Goal: Task Accomplishment & Management: Manage account settings

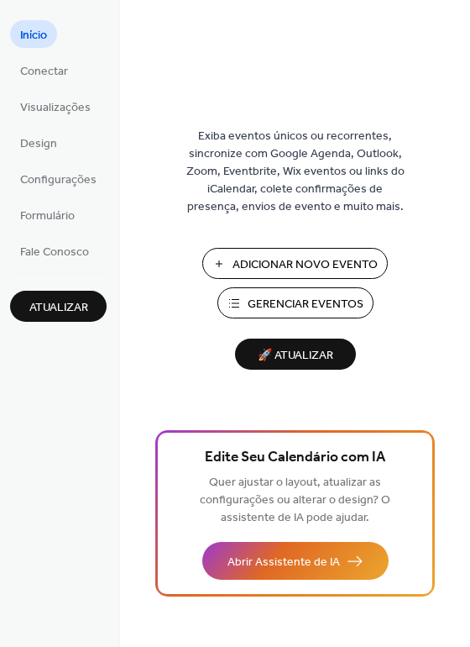
click at [285, 305] on span "Gerenciar Eventos" at bounding box center [306, 305] width 116 height 18
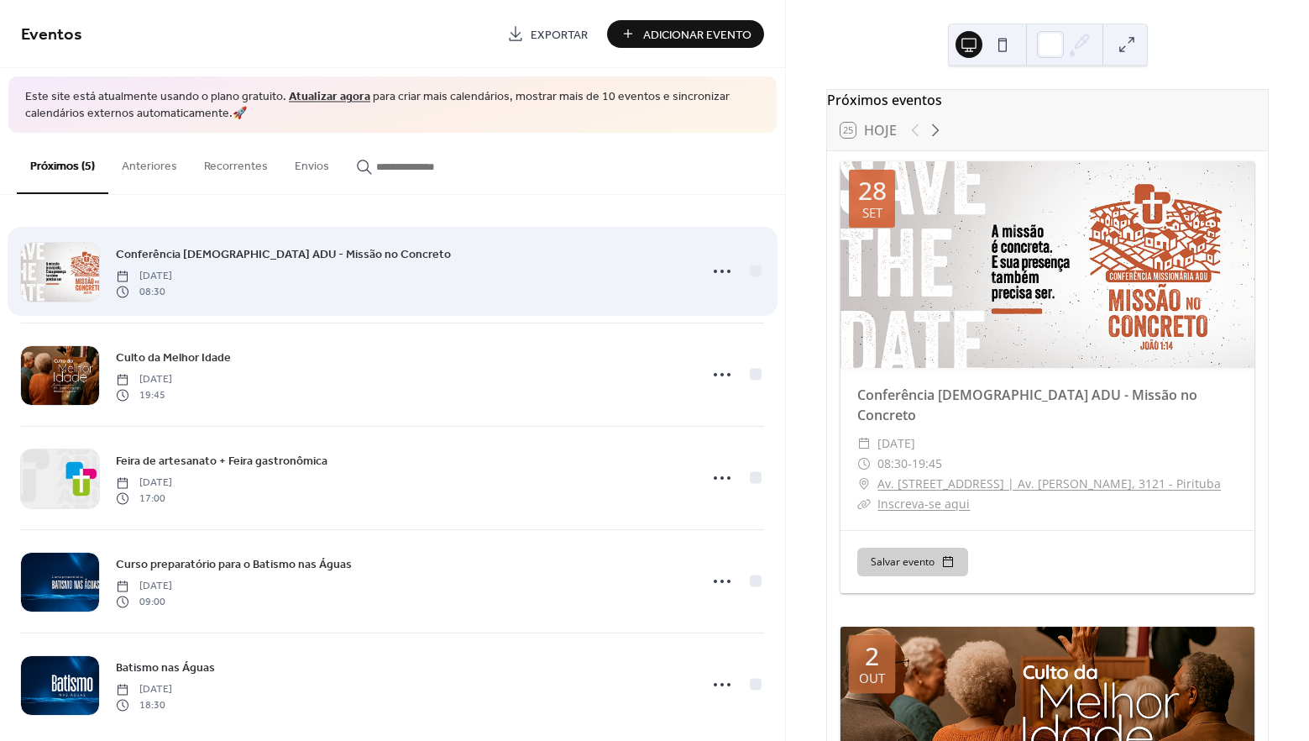
scroll to position [20, 0]
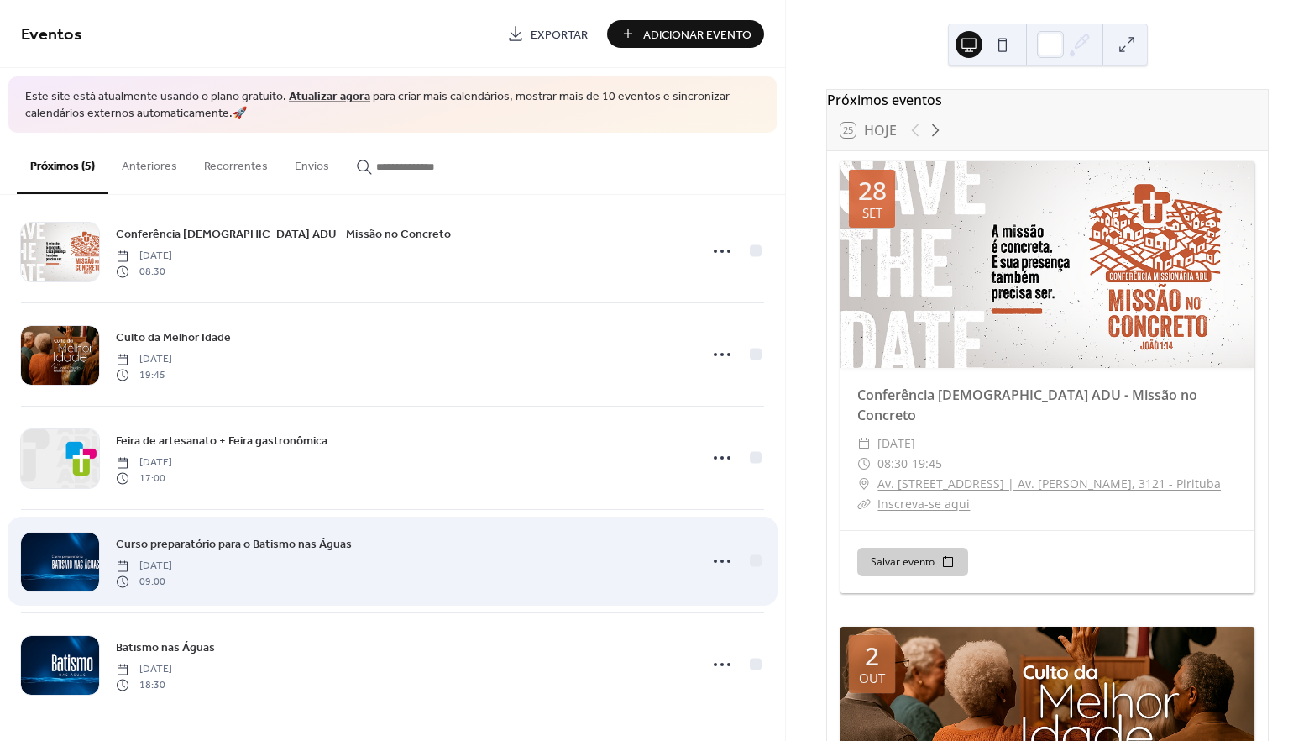
click at [194, 544] on span "Curso preparatório para o Batismo nas Águas" at bounding box center [234, 545] width 236 height 18
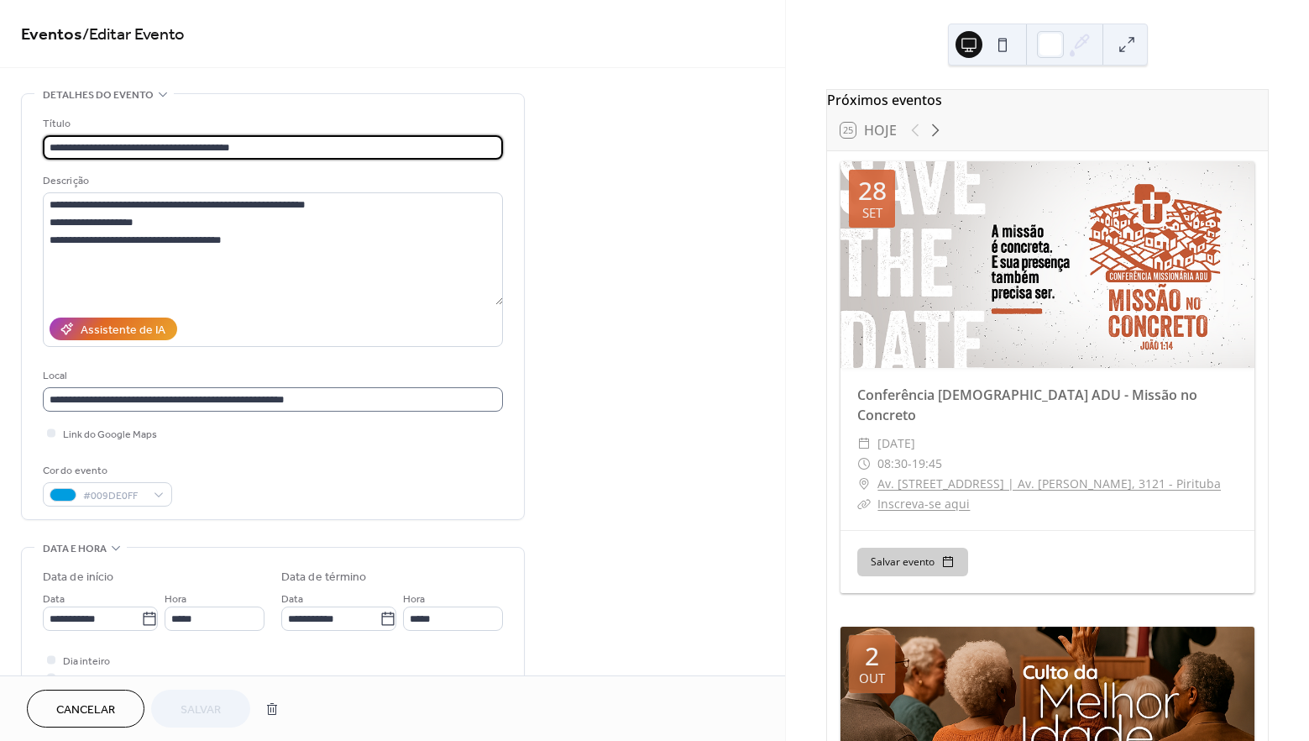
scroll to position [1, 0]
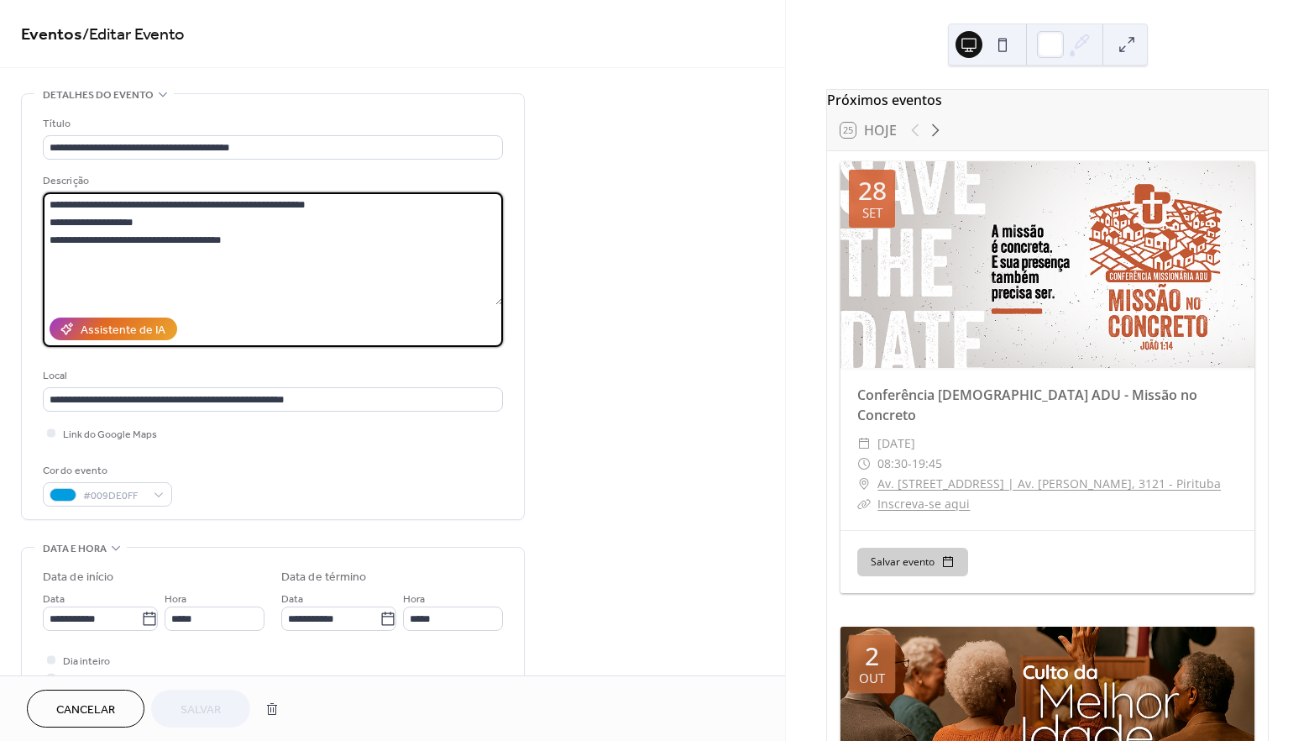
drag, startPoint x: 312, startPoint y: 263, endPoint x: 16, endPoint y: 193, distance: 303.8
click at [16, 193] on div "**********" at bounding box center [392, 607] width 785 height 1028
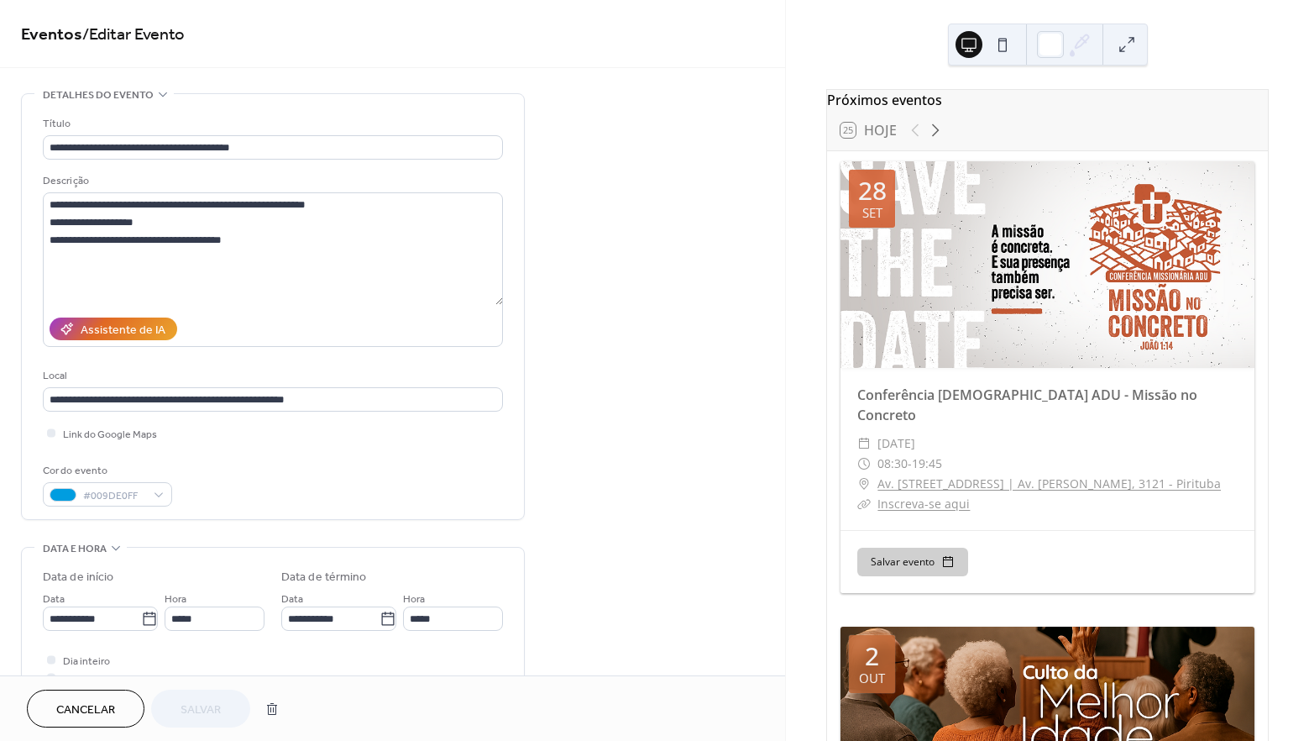
click at [130, 710] on button "Cancelar" at bounding box center [86, 709] width 118 height 38
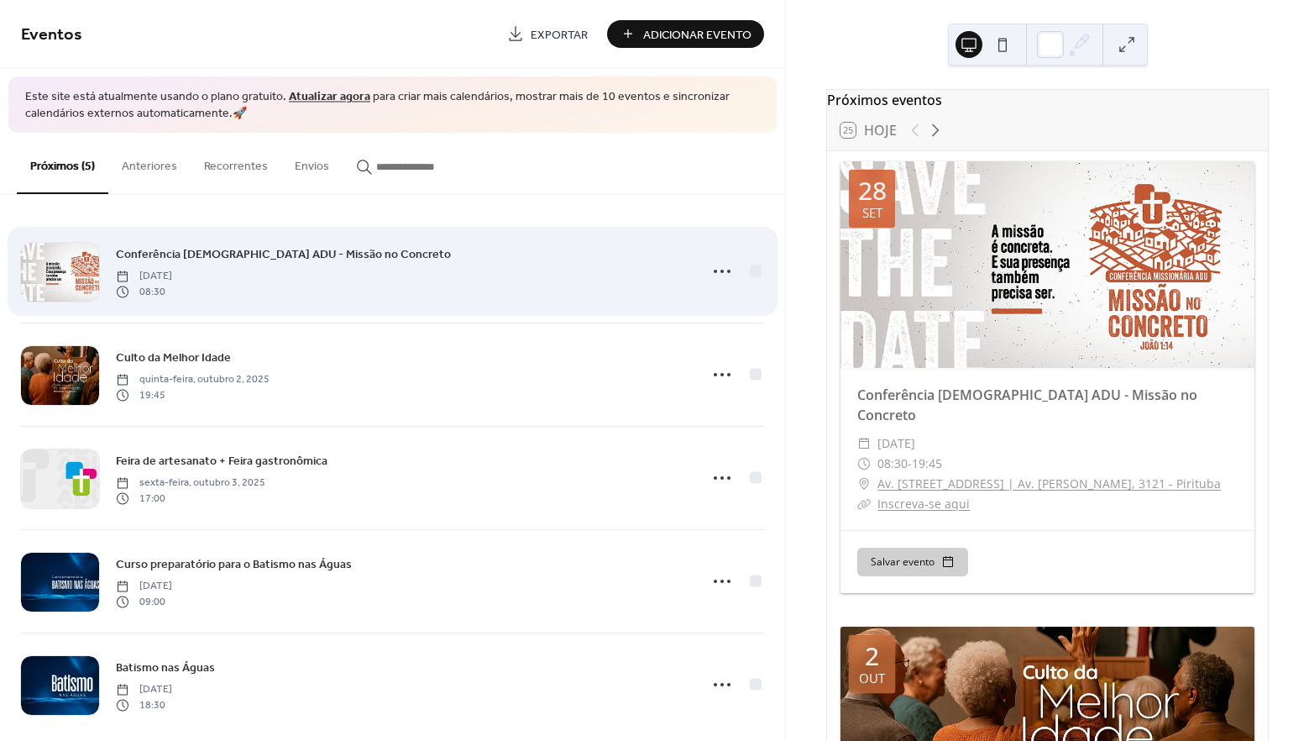
click at [258, 299] on div "Conferência Missionária ADU - Missão no Concreto domingo, setembro 28, 2025 08:…" at bounding box center [392, 271] width 743 height 102
click at [722, 274] on icon at bounding box center [722, 271] width 27 height 27
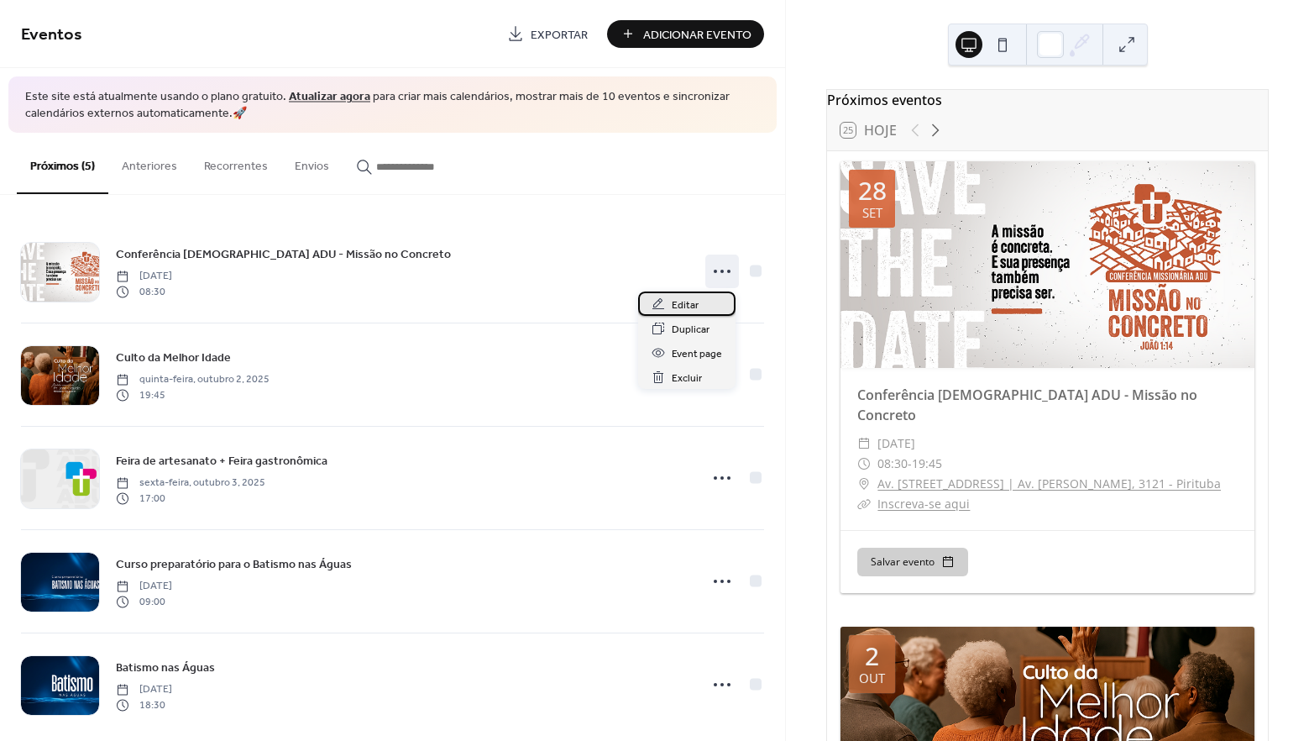
click at [690, 302] on span "Editar" at bounding box center [685, 306] width 27 height 18
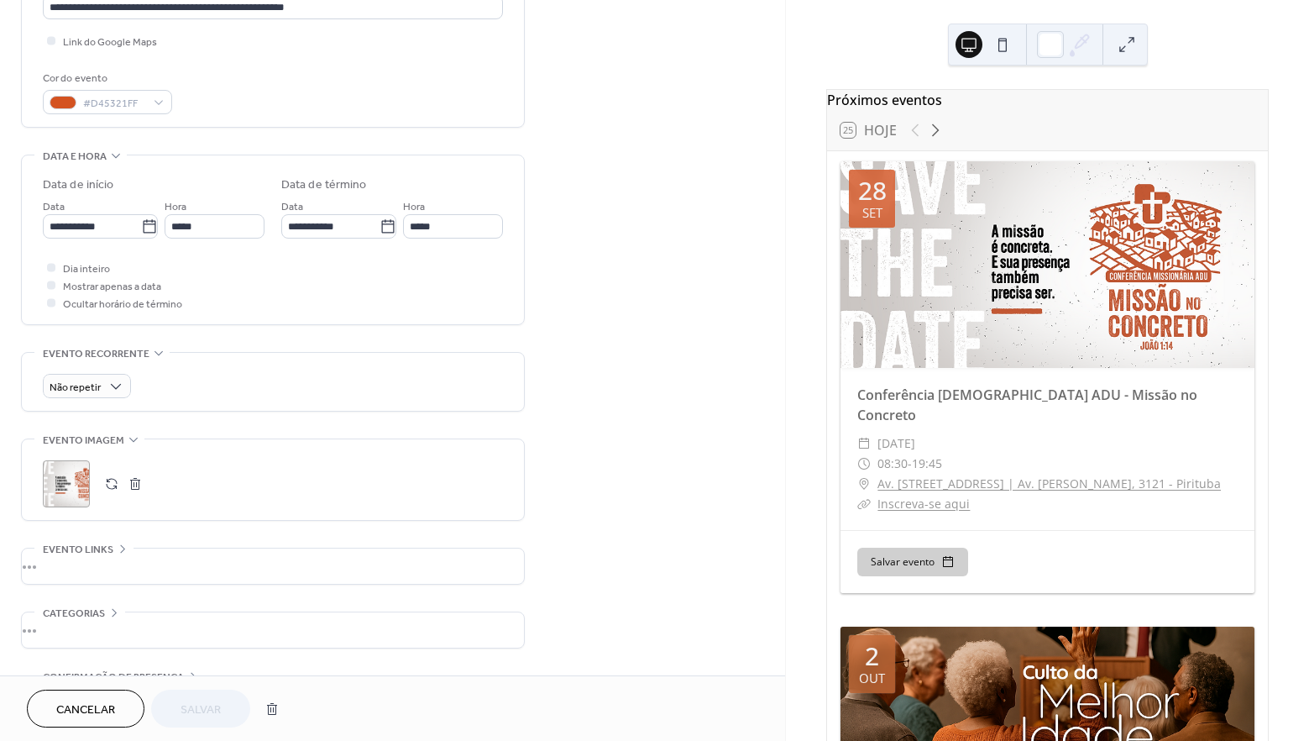
scroll to position [446, 0]
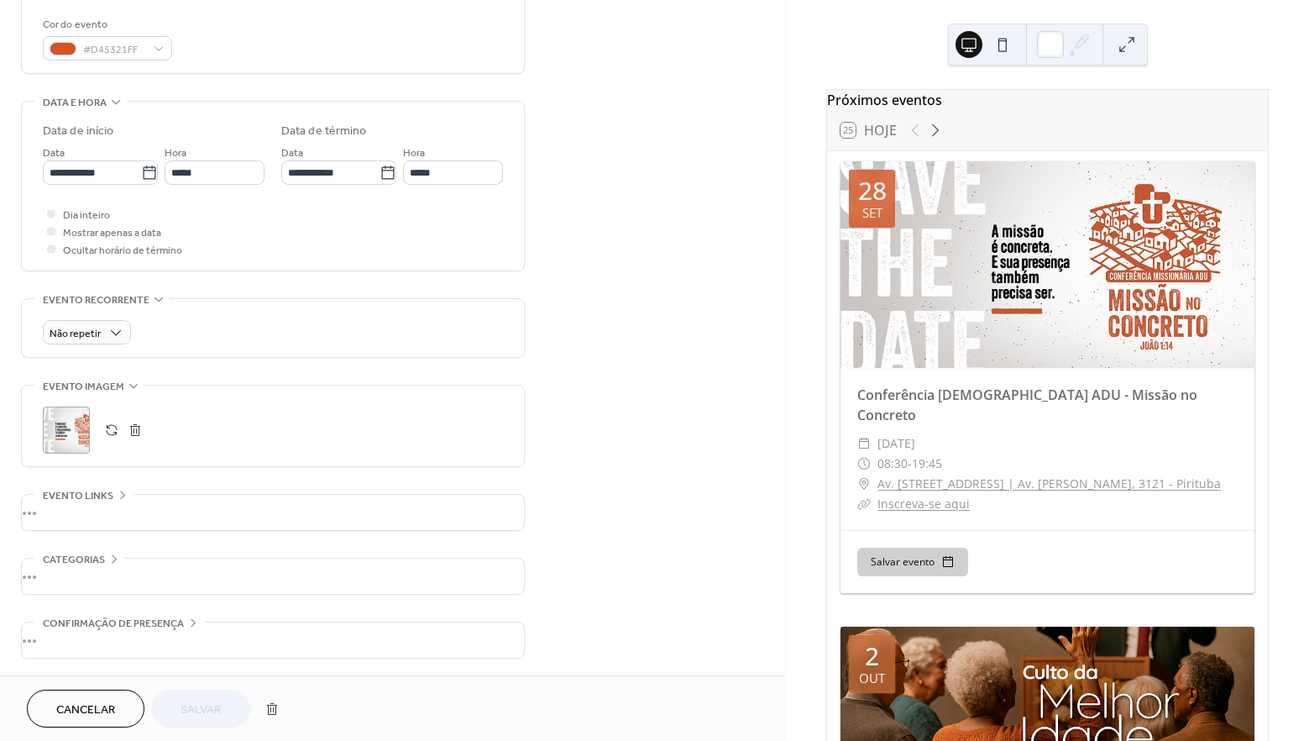
click at [138, 509] on div "•••" at bounding box center [273, 512] width 502 height 35
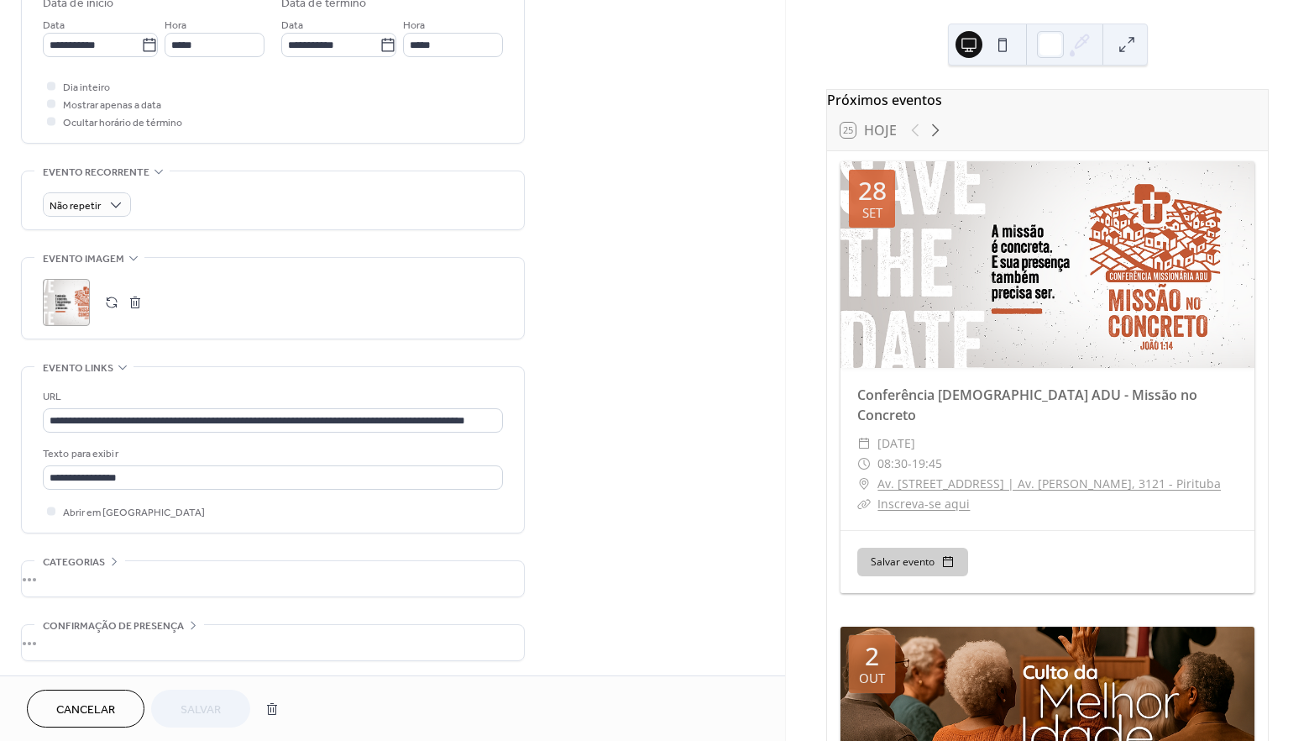
scroll to position [576, 0]
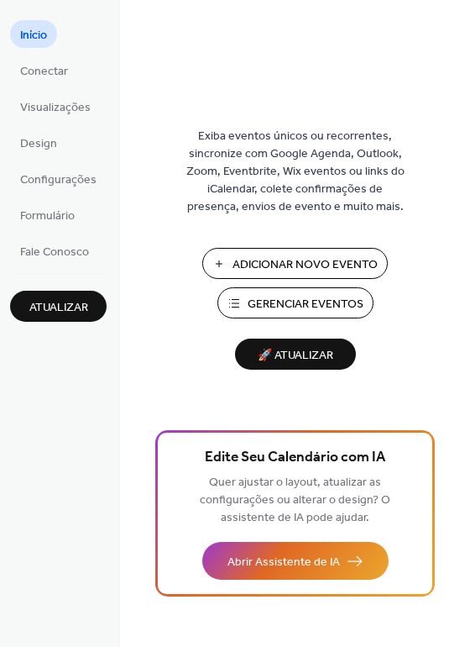
click at [273, 304] on span "Gerenciar Eventos" at bounding box center [306, 305] width 116 height 18
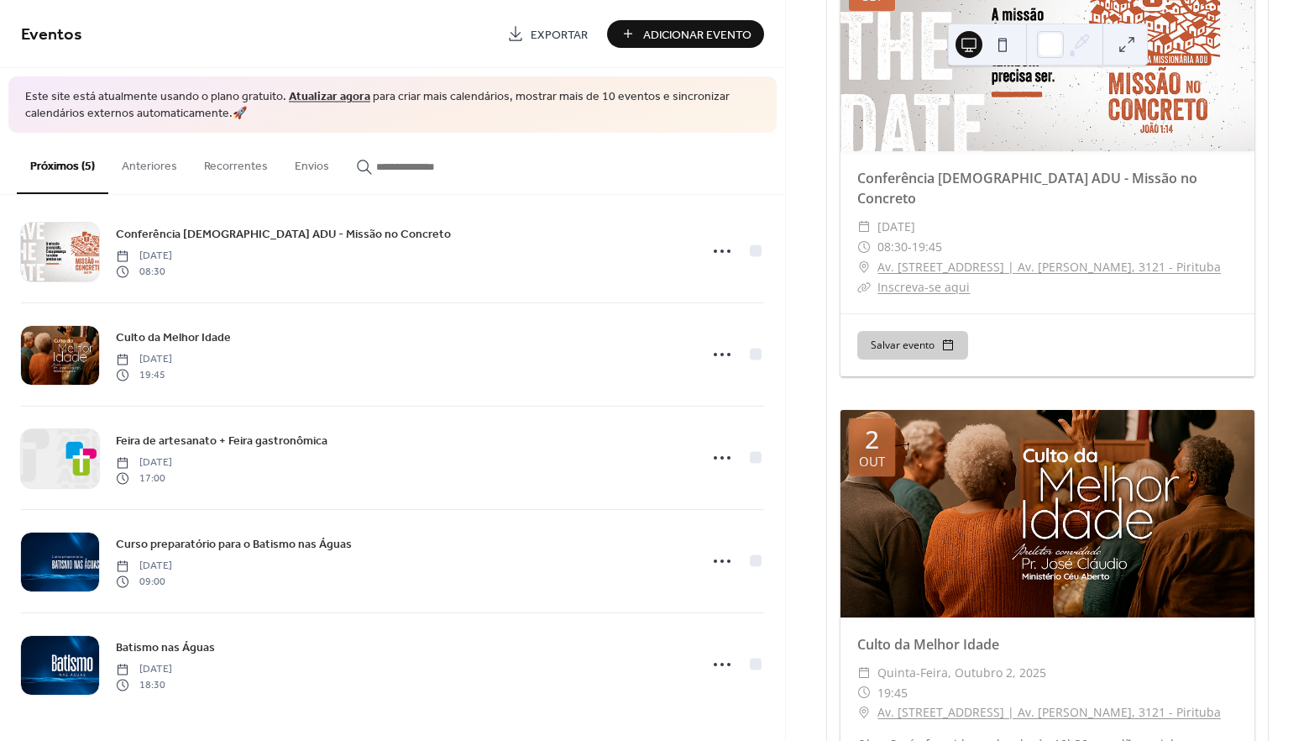
scroll to position [252, 0]
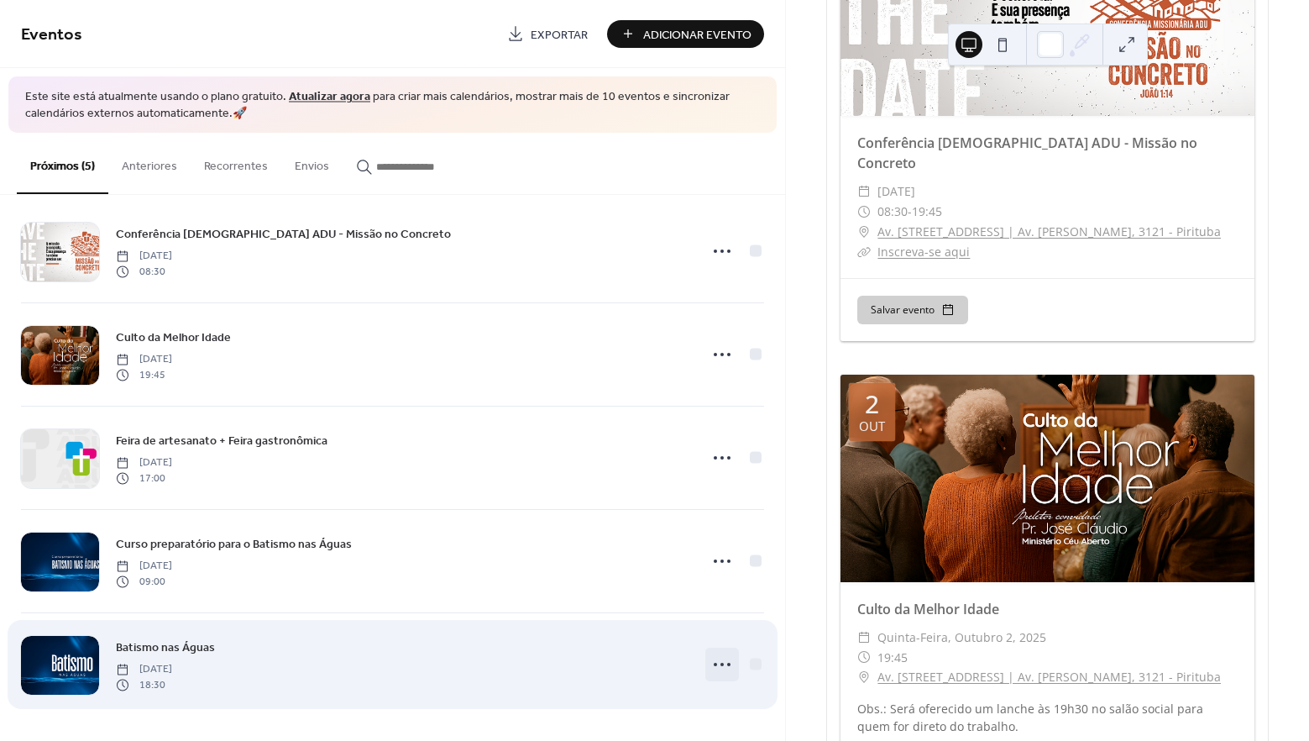
click at [716, 663] on icon at bounding box center [722, 664] width 27 height 27
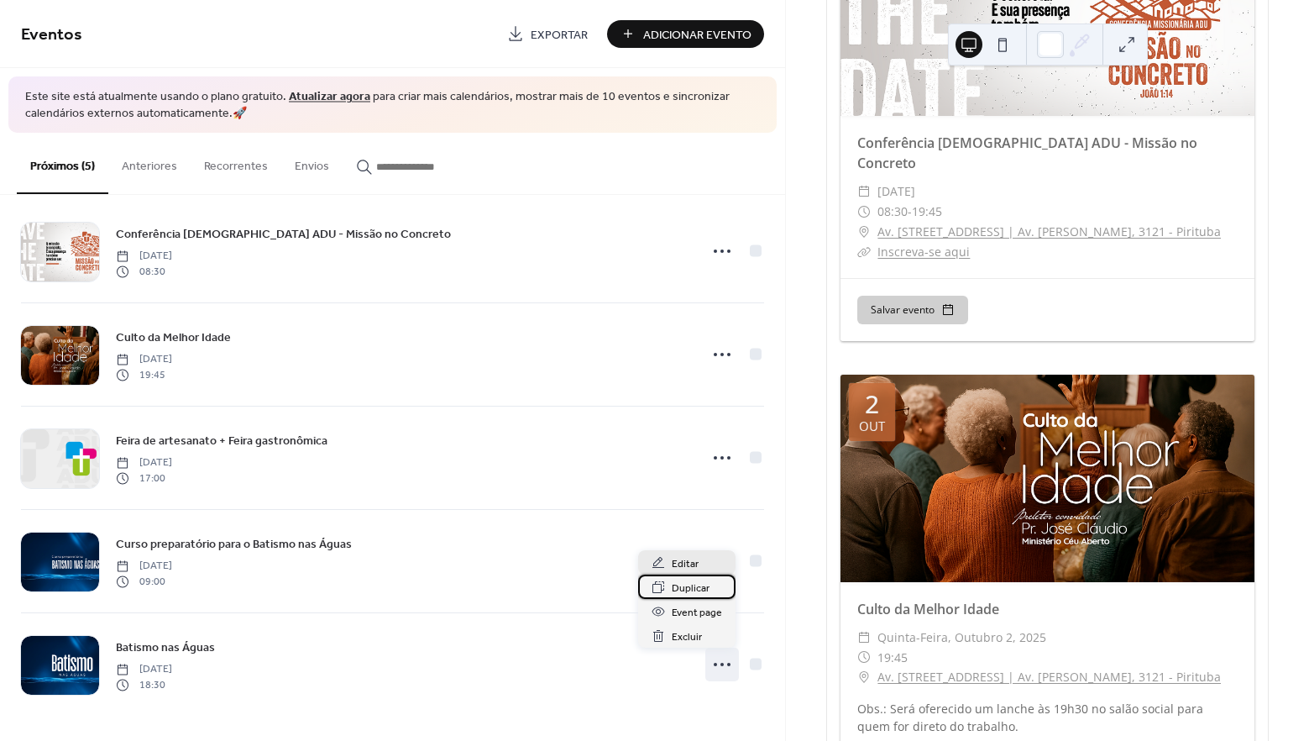
click at [689, 575] on div "Duplicar" at bounding box center [686, 587] width 97 height 24
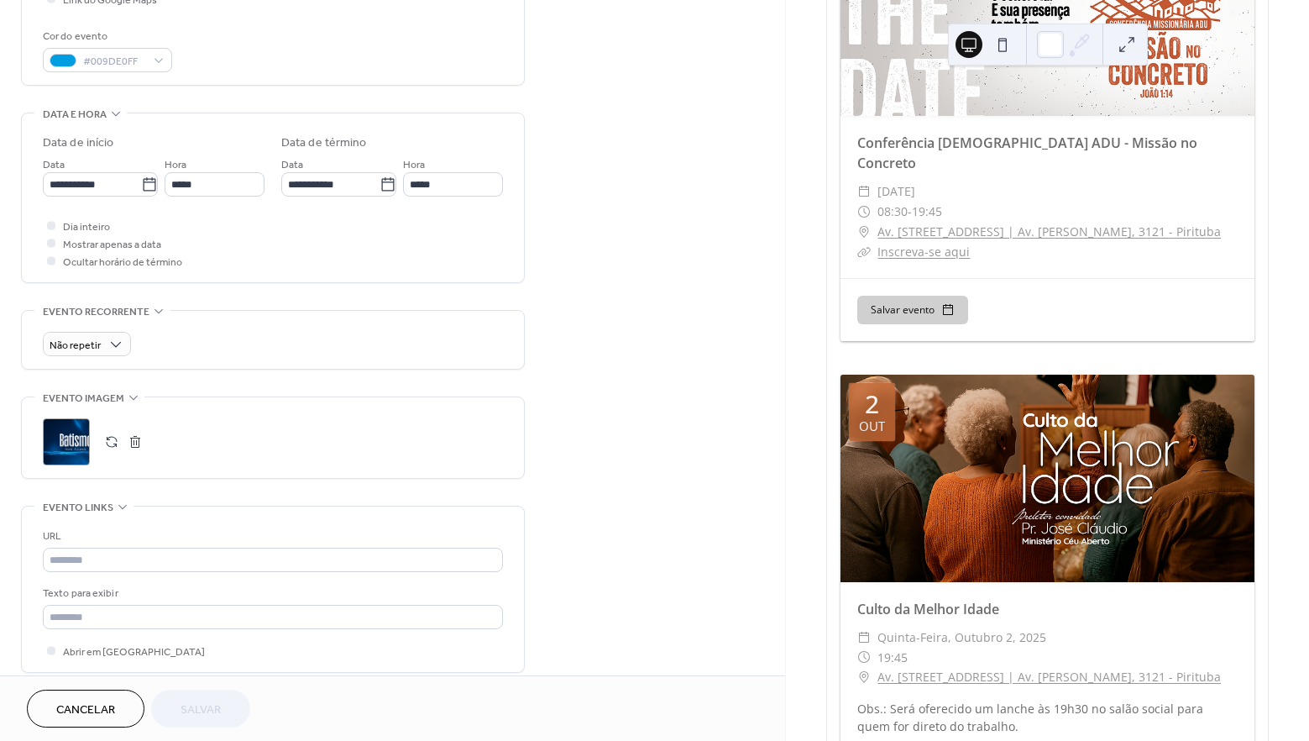
scroll to position [168, 0]
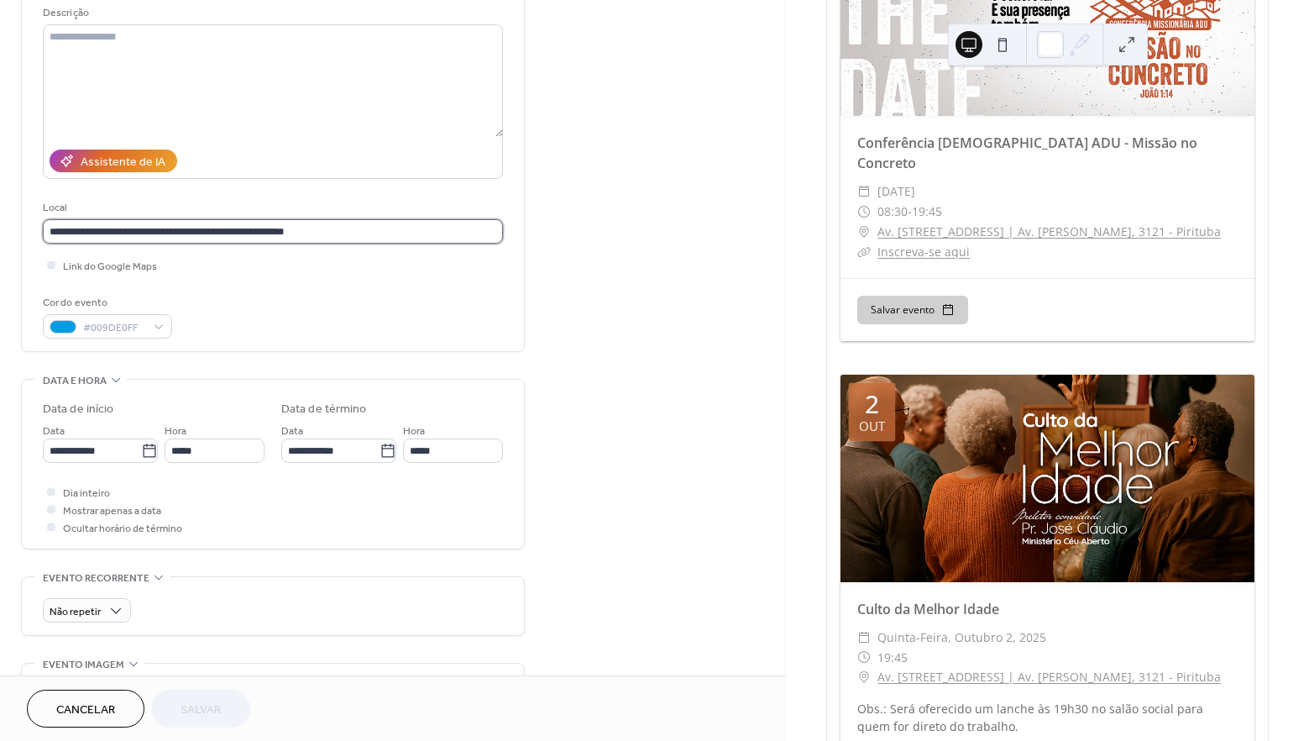
click at [297, 228] on input "**********" at bounding box center [273, 231] width 460 height 24
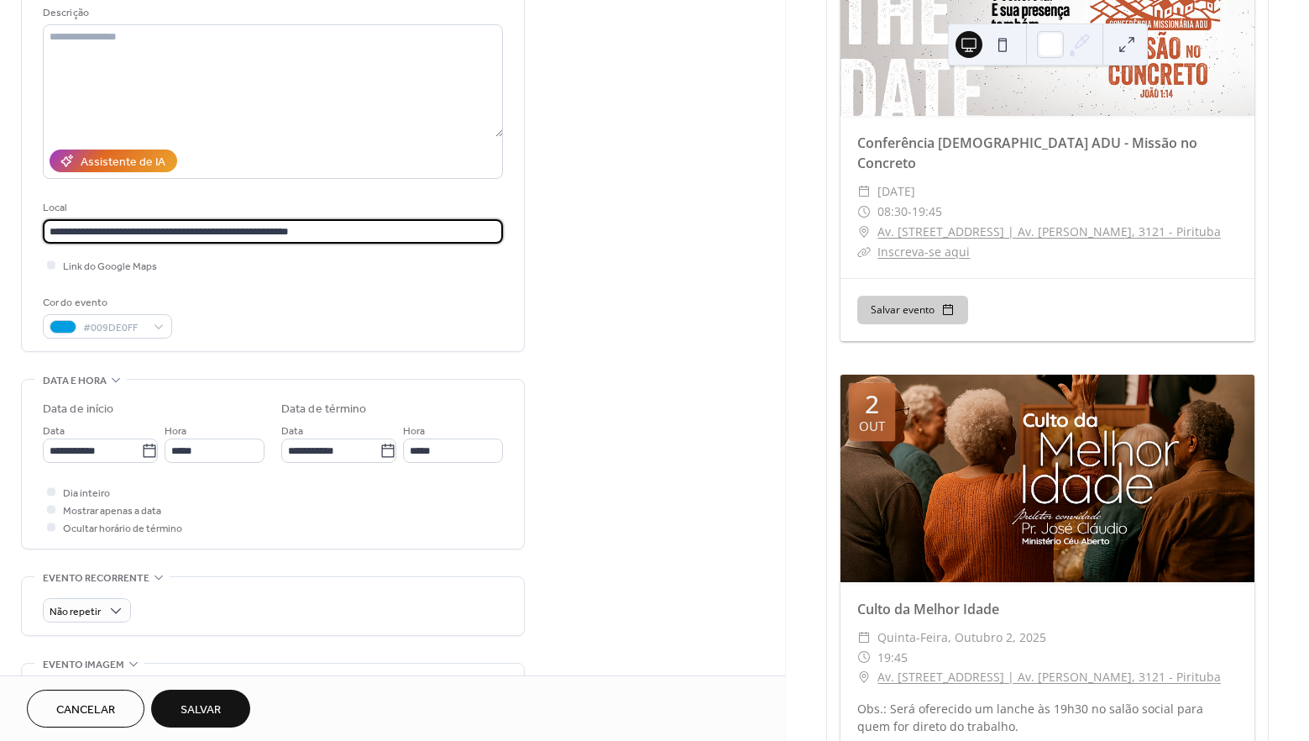
type input "**********"
click at [185, 707] on span "Salvar" at bounding box center [201, 710] width 40 height 18
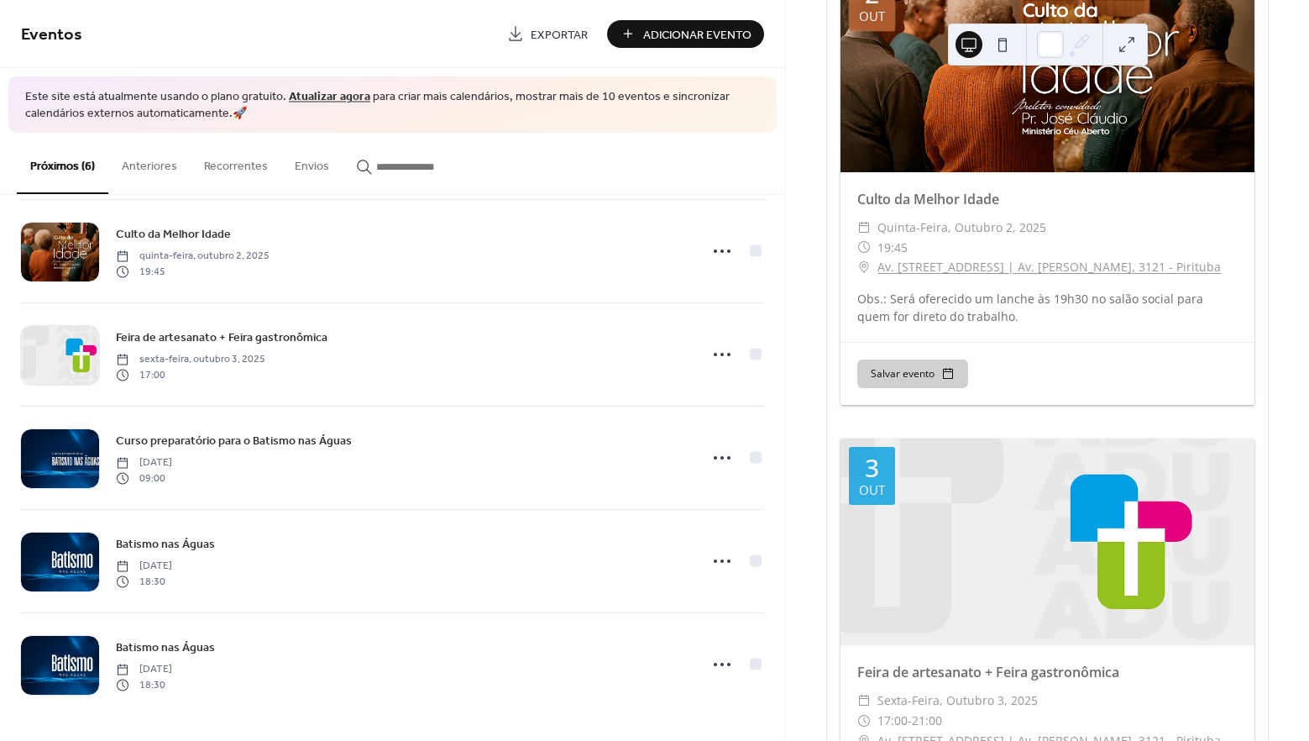
scroll to position [672, 0]
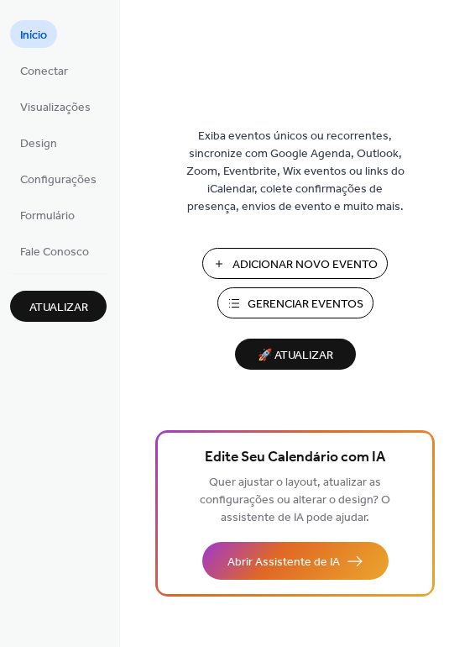
click at [290, 307] on span "Gerenciar Eventos" at bounding box center [306, 305] width 116 height 18
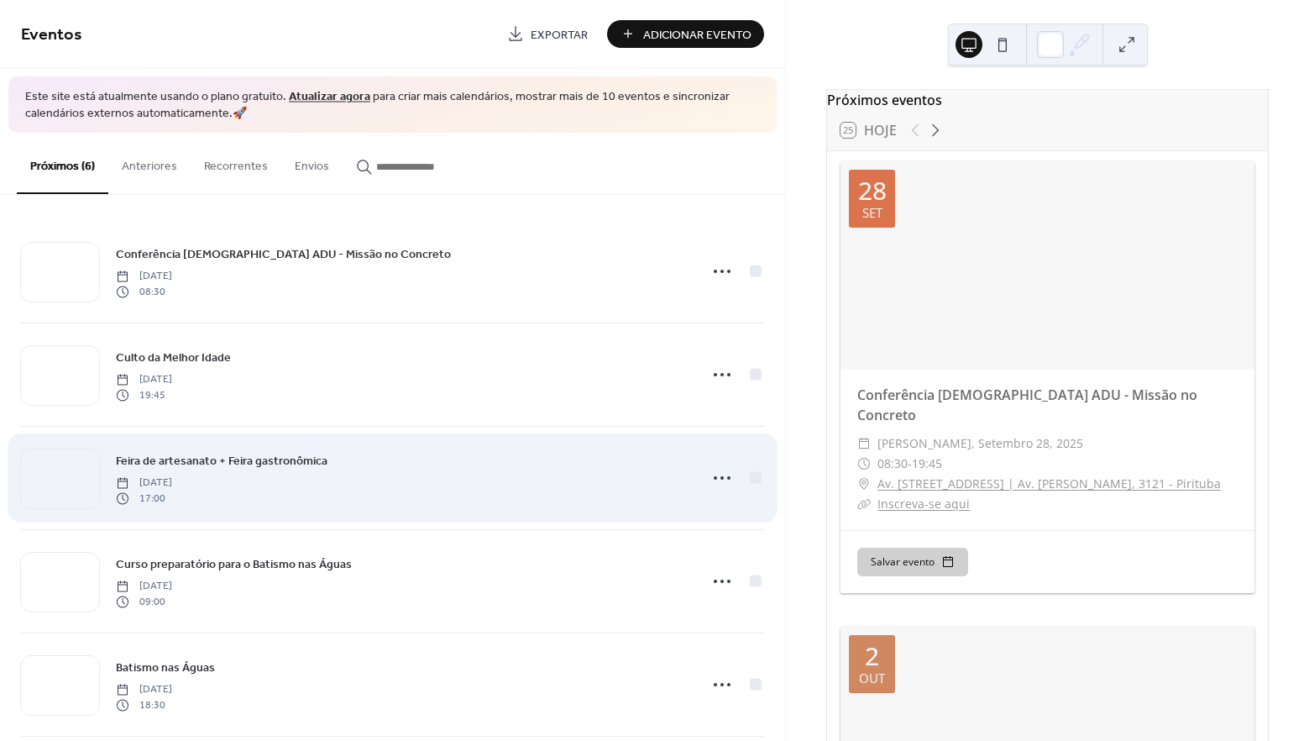
scroll to position [43, 0]
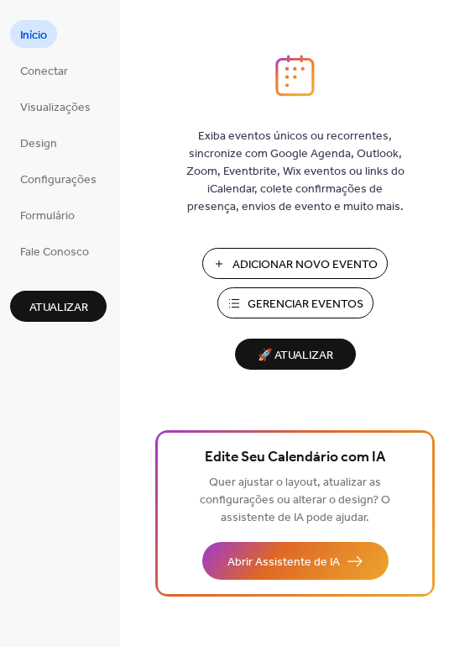
click at [302, 308] on span "Gerenciar Eventos" at bounding box center [306, 305] width 116 height 18
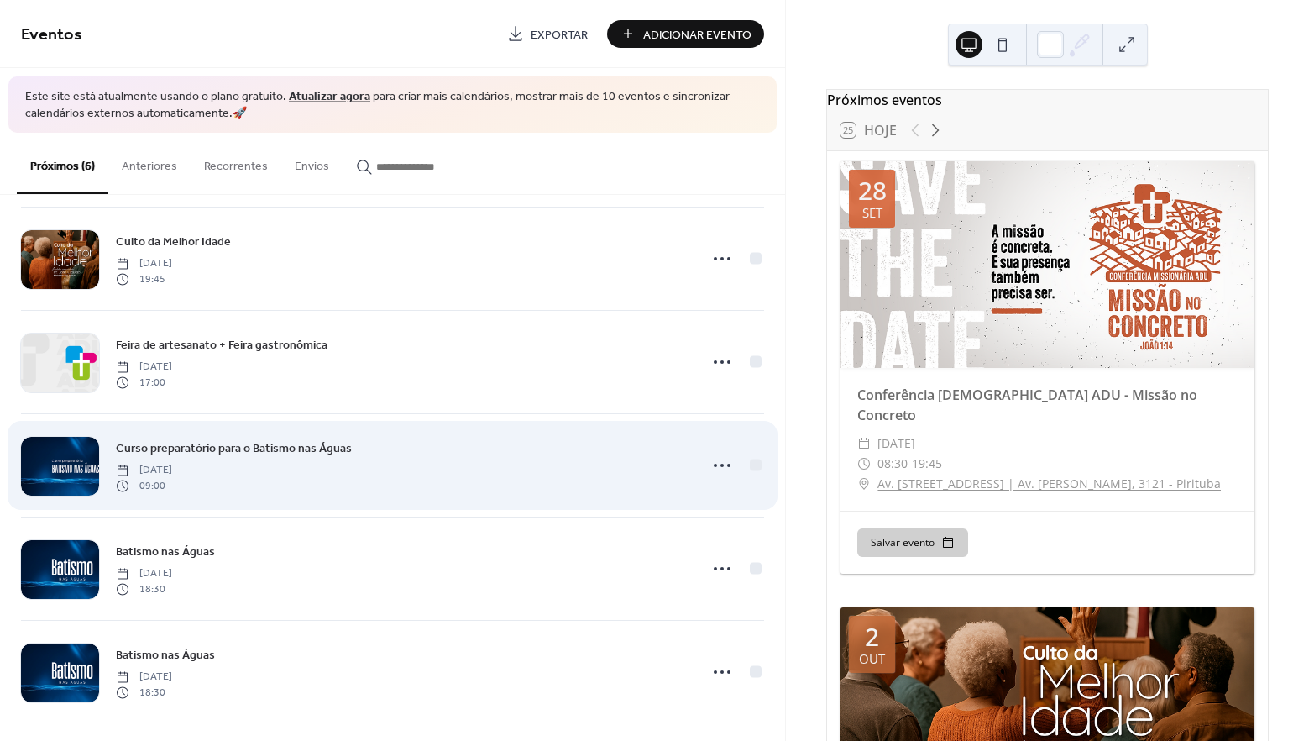
scroll to position [123, 0]
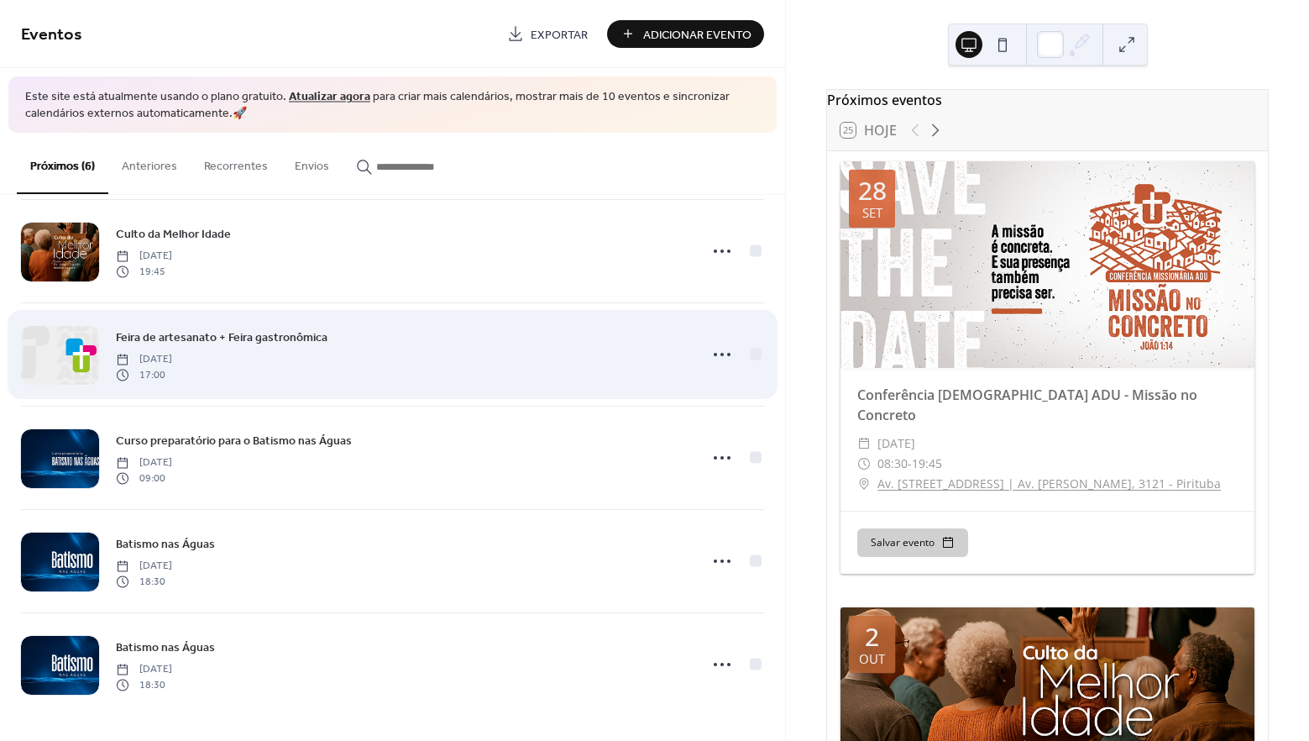
click at [66, 369] on div at bounding box center [60, 355] width 78 height 59
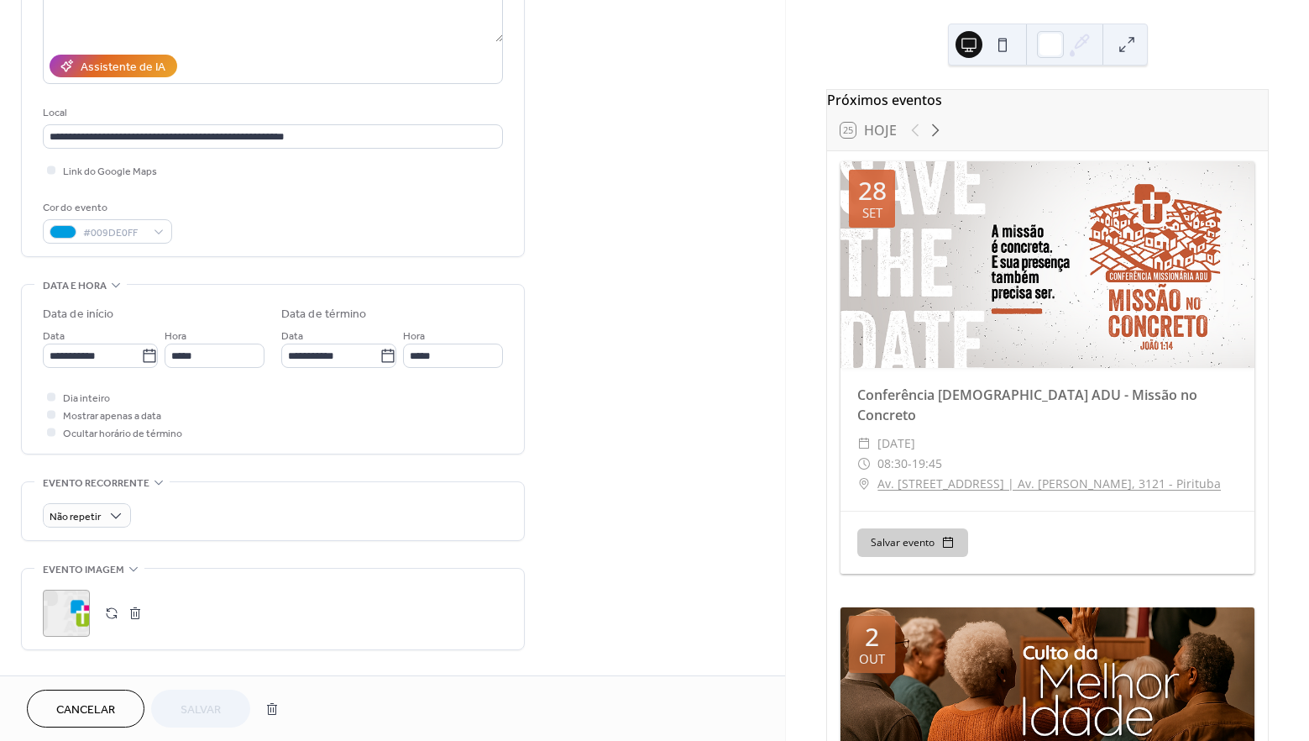
scroll to position [336, 0]
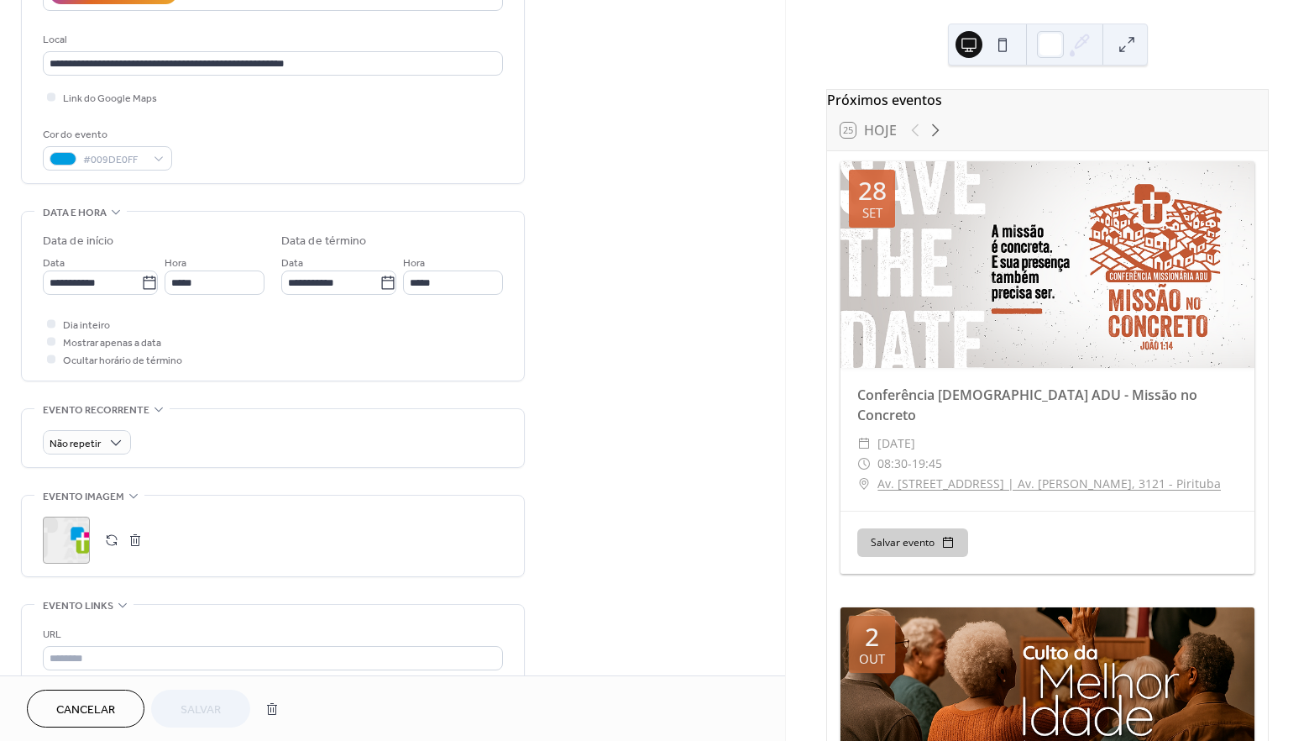
click at [64, 542] on div ";" at bounding box center [66, 540] width 47 height 47
